Goal: Information Seeking & Learning: Learn about a topic

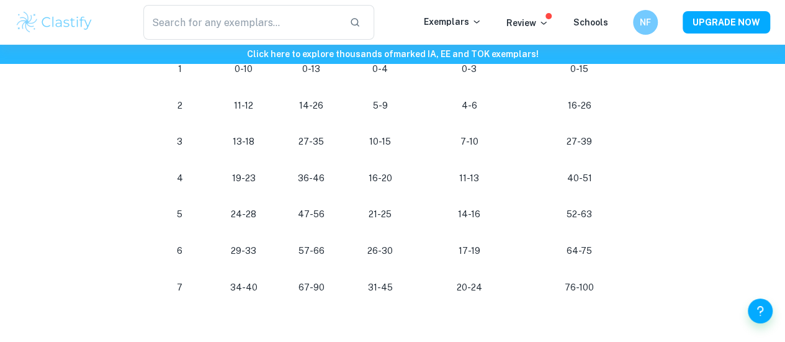
scroll to position [747, 0]
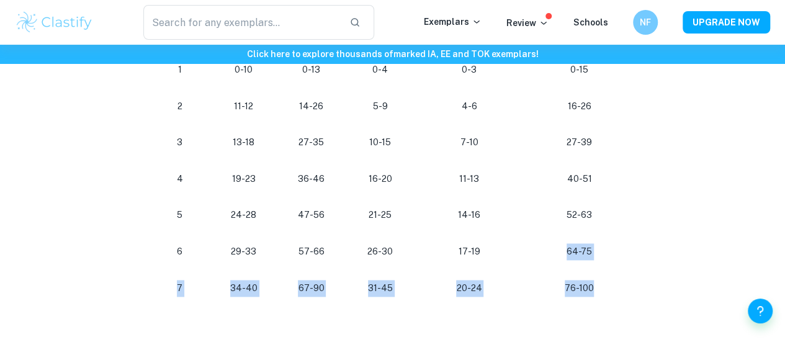
drag, startPoint x: 567, startPoint y: 258, endPoint x: 618, endPoint y: 303, distance: 68.1
click at [618, 303] on tbody "Grade Paper 1 Paper 2 Paper 3 Practical Work Final grade (%) 1 0-10 0-13 0-4 0-…" at bounding box center [393, 160] width 497 height 291
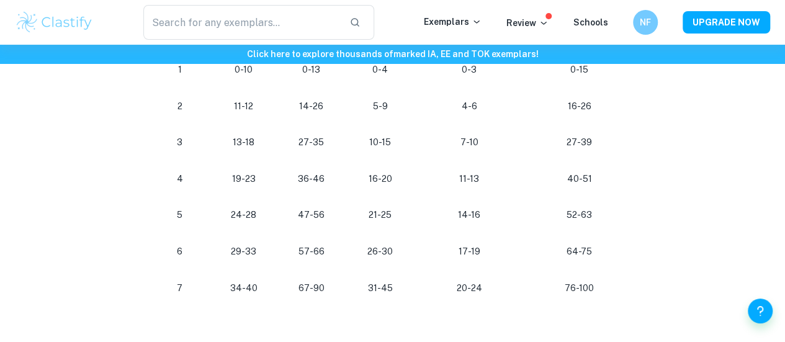
click at [651, 274] on div "IB Chemistry Grade Boundaries By [PERSON_NAME] • [DATE] Get feedback on your Ch…" at bounding box center [392, 200] width 755 height 1703
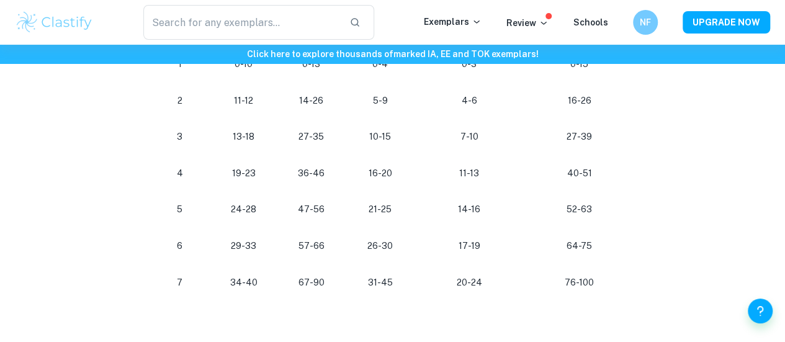
scroll to position [753, 0]
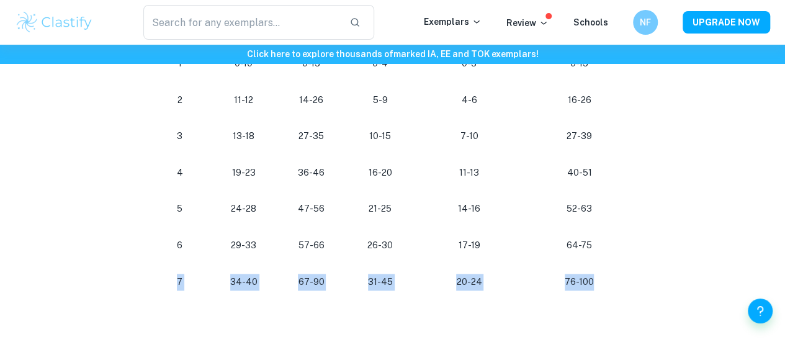
drag, startPoint x: 616, startPoint y: 295, endPoint x: 142, endPoint y: 294, distance: 474.9
click at [142, 294] on div "IB Chemistry Grade Boundaries By [PERSON_NAME] • [DATE] Get feedback on your Ch…" at bounding box center [392, 232] width 755 height 1778
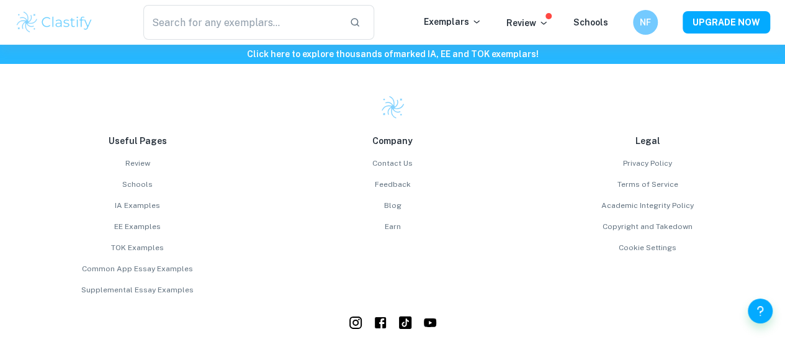
scroll to position [1827, 0]
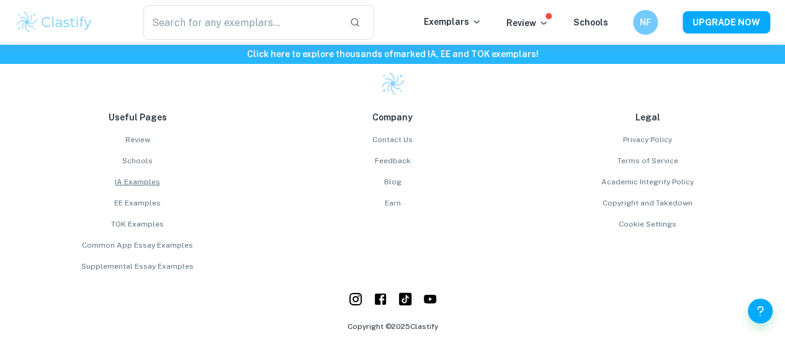
click at [259, 184] on link "IA Examples" at bounding box center [137, 181] width 245 height 11
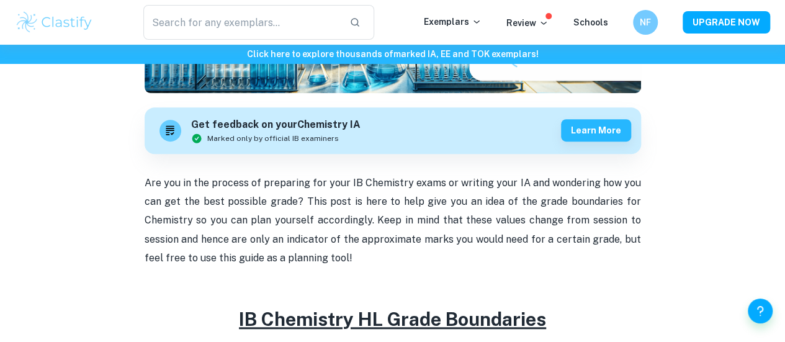
scroll to position [211, 0]
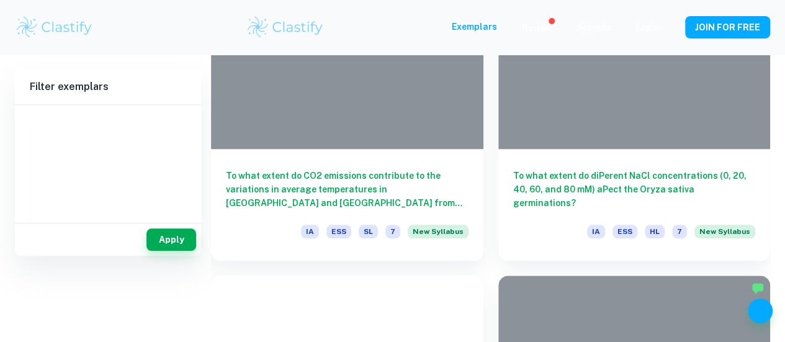
scroll to position [506, 0]
